Goal: Register for event/course

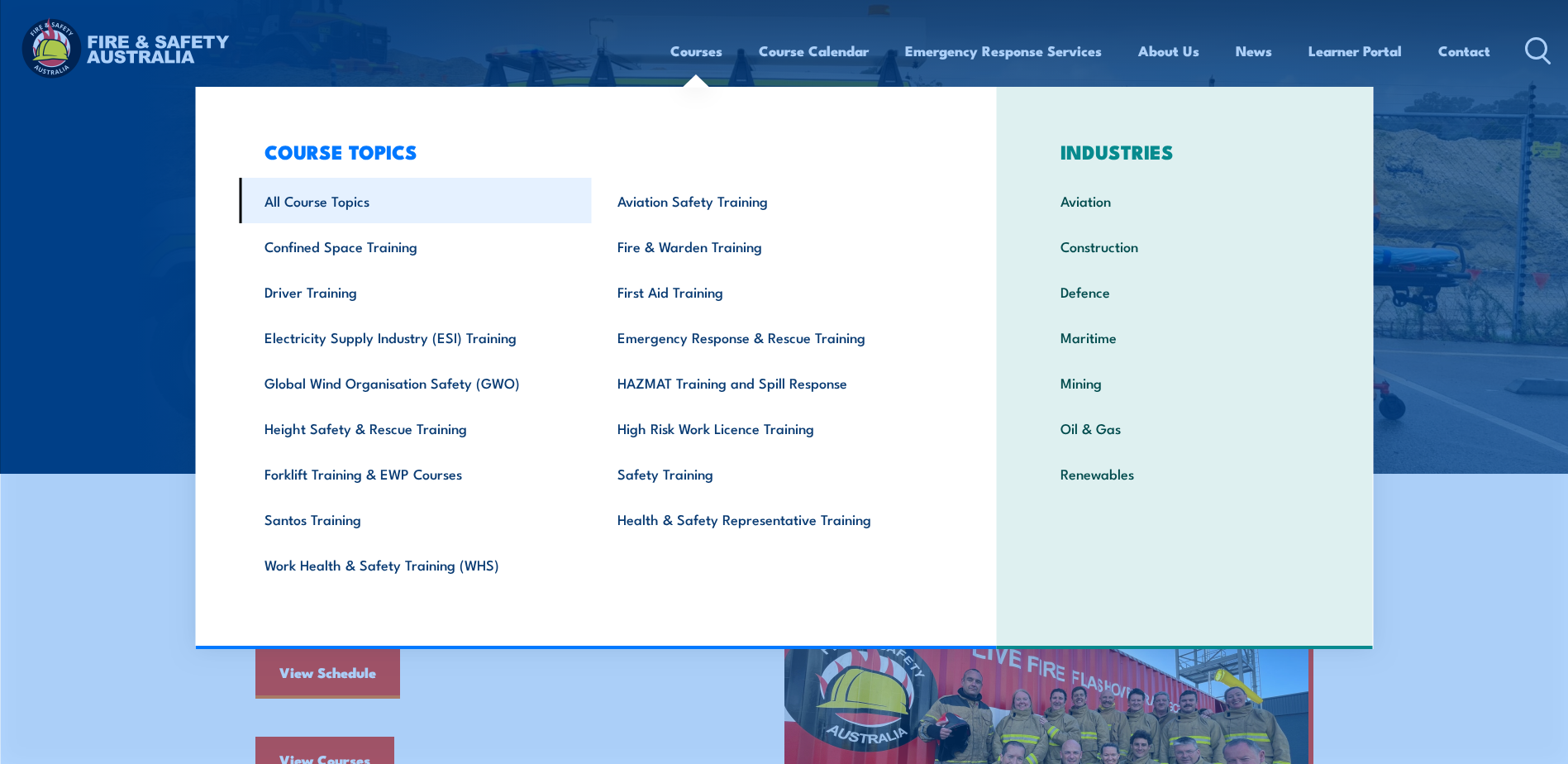
click at [403, 208] on link "All Course Topics" at bounding box center [415, 200] width 353 height 45
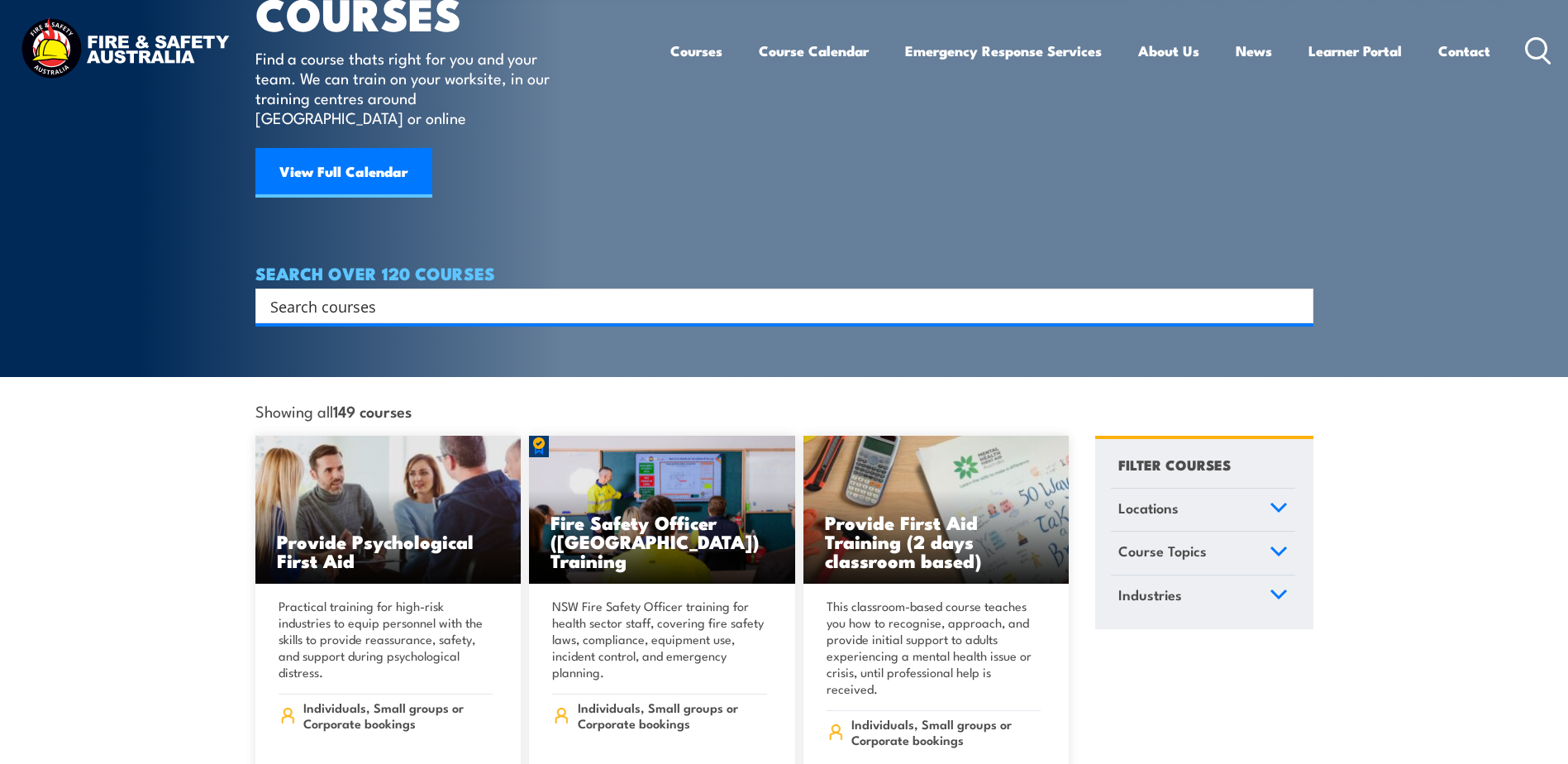
scroll to position [414, 0]
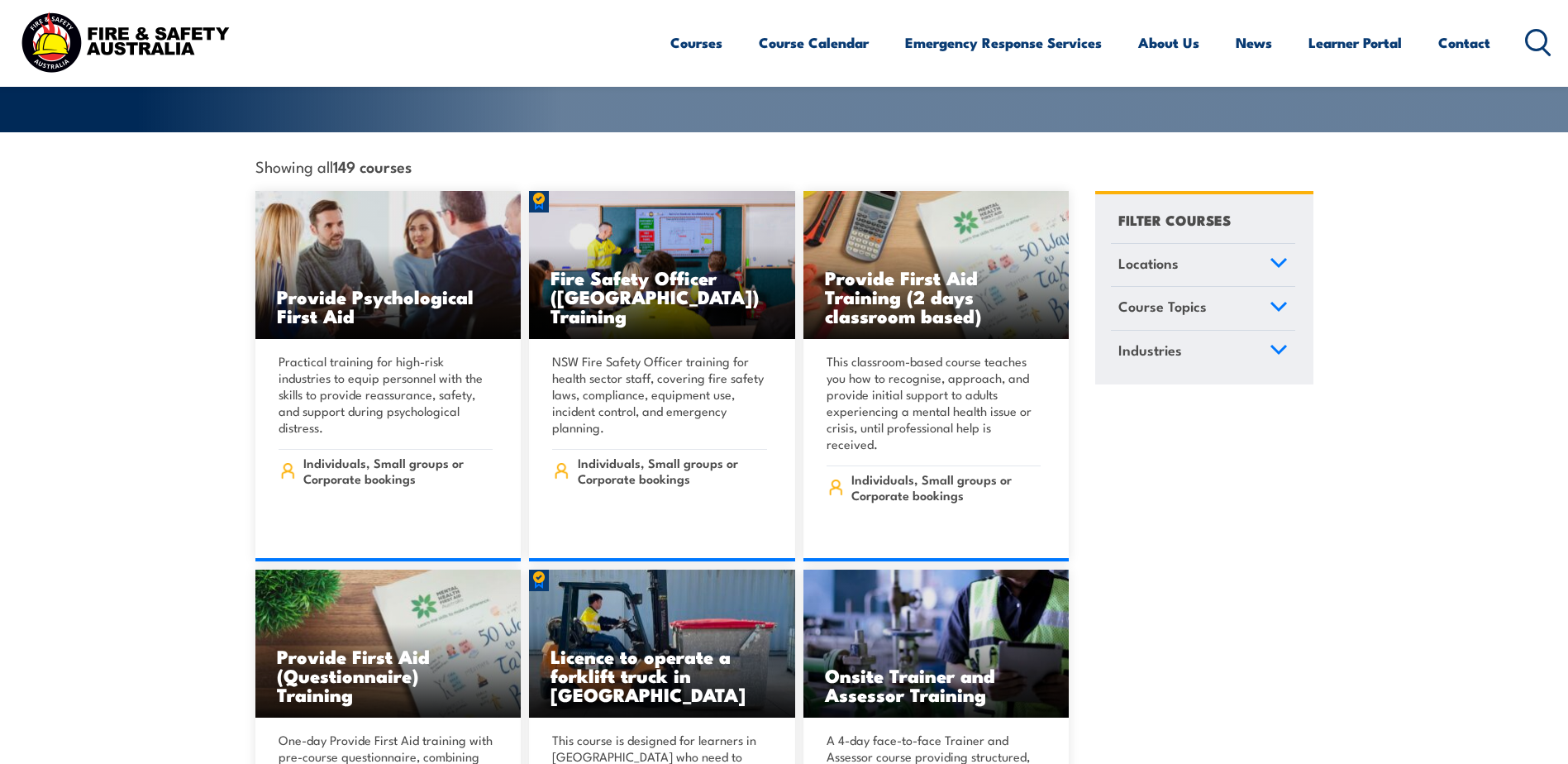
click at [1170, 287] on link "Course Topics" at bounding box center [1203, 308] width 185 height 43
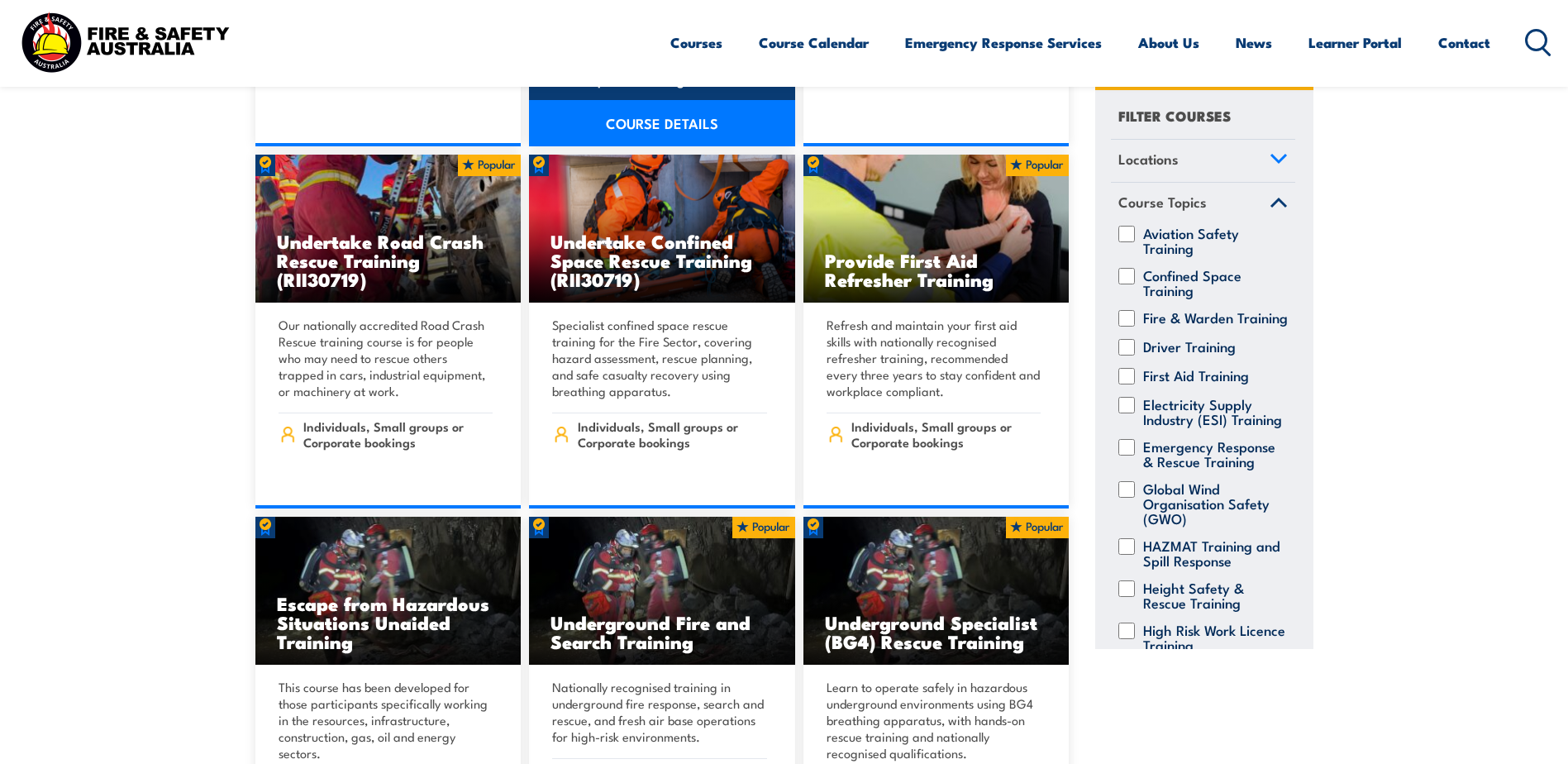
scroll to position [1241, 0]
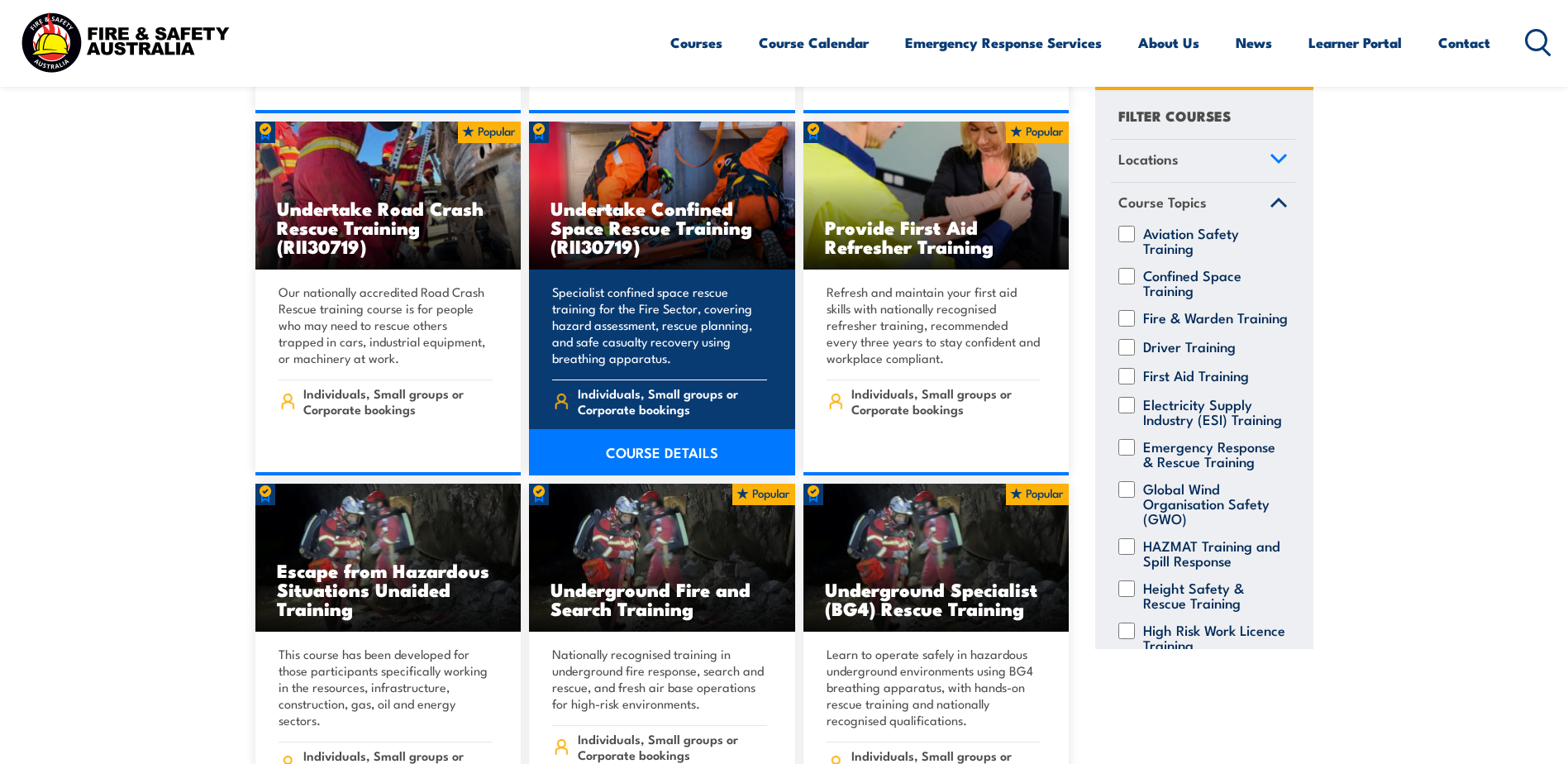
click at [666, 442] on link "COURSE DETAILS" at bounding box center [661, 452] width 266 height 46
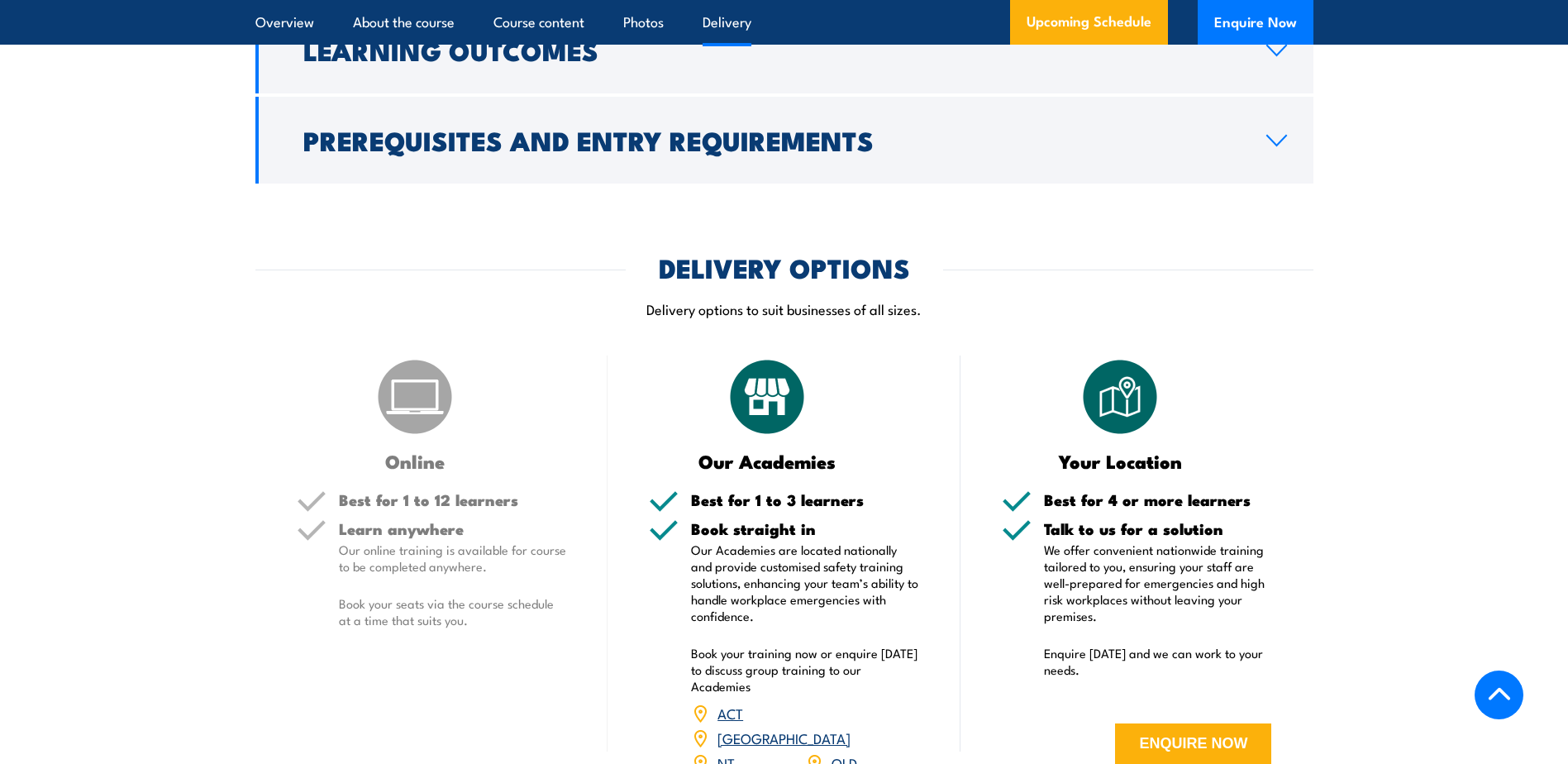
scroll to position [3060, 0]
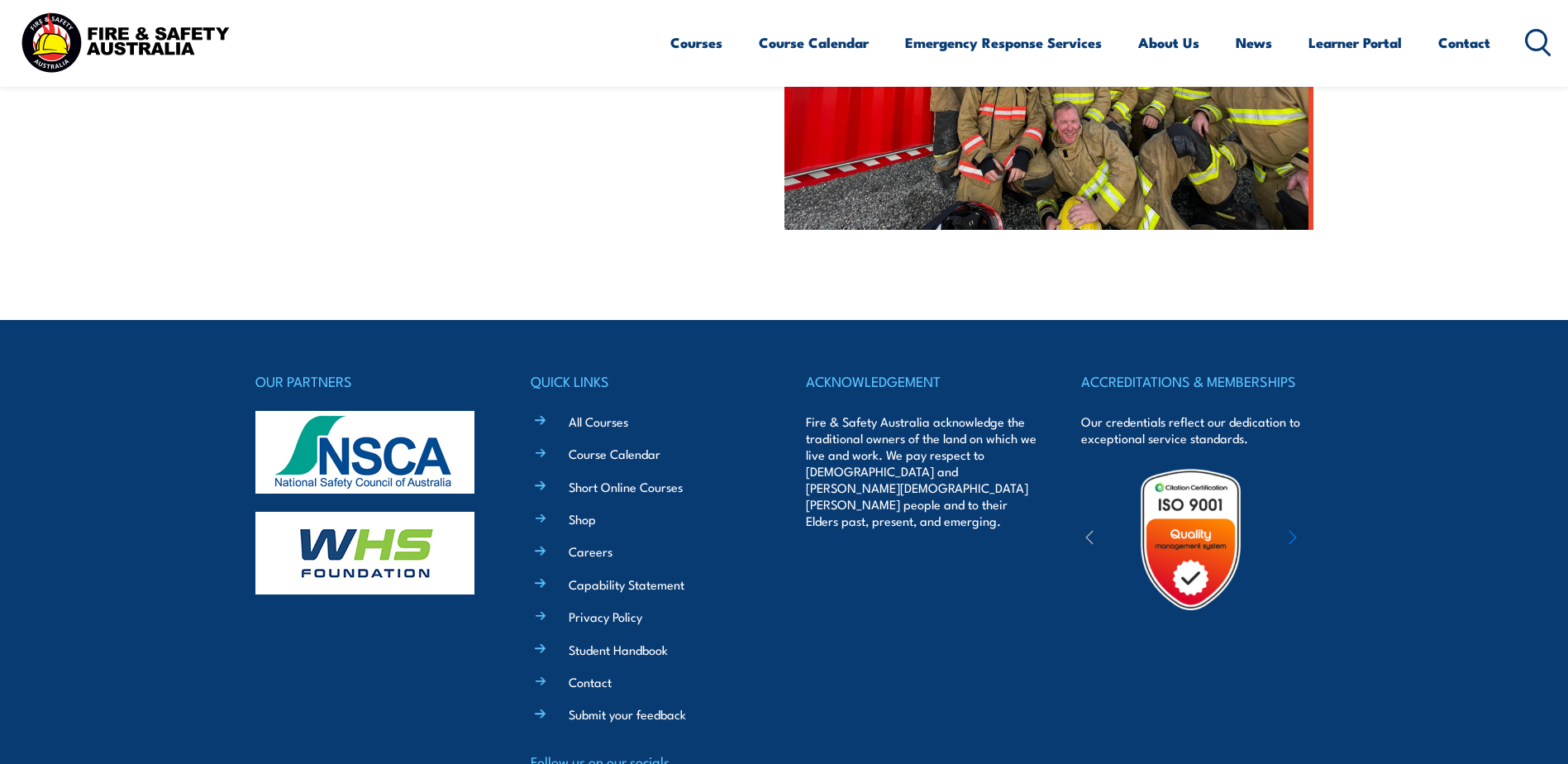
scroll to position [824, 0]
